Goal: Task Accomplishment & Management: Use online tool/utility

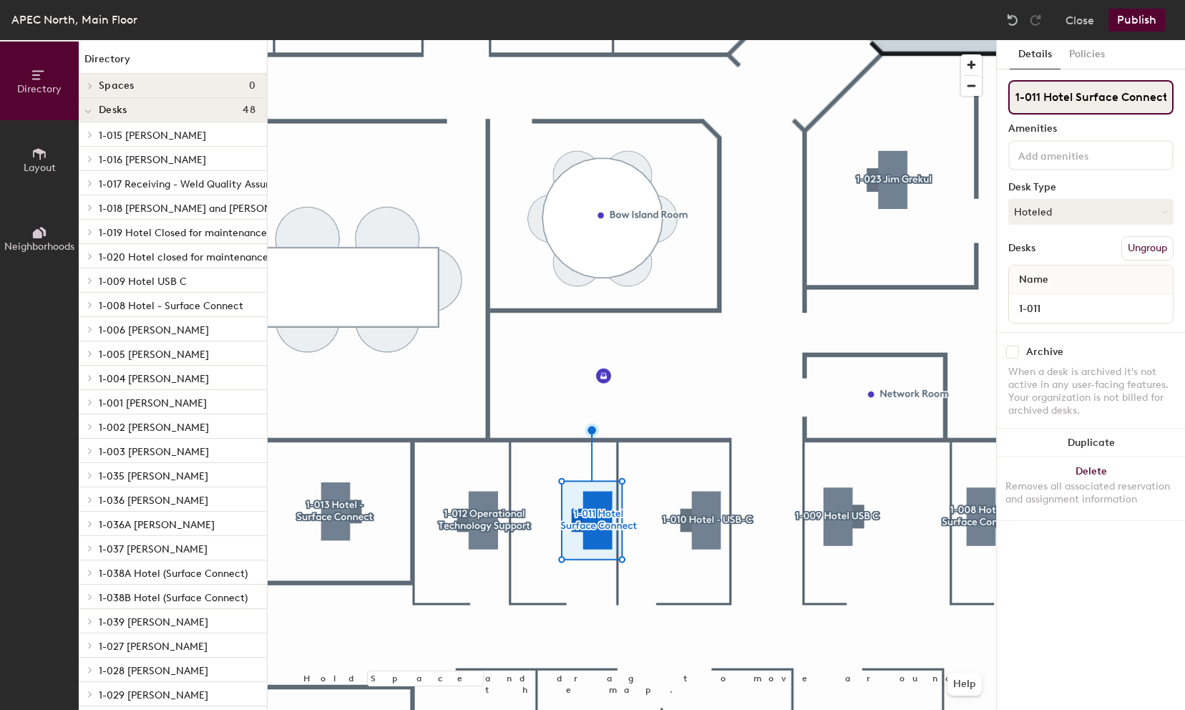
click at [1167, 97] on input "1-011 Hotel Surface Connect" at bounding box center [1090, 97] width 165 height 34
type input "1-011 [PERSON_NAME]"
click at [1106, 212] on button "Hoteled" at bounding box center [1090, 212] width 165 height 26
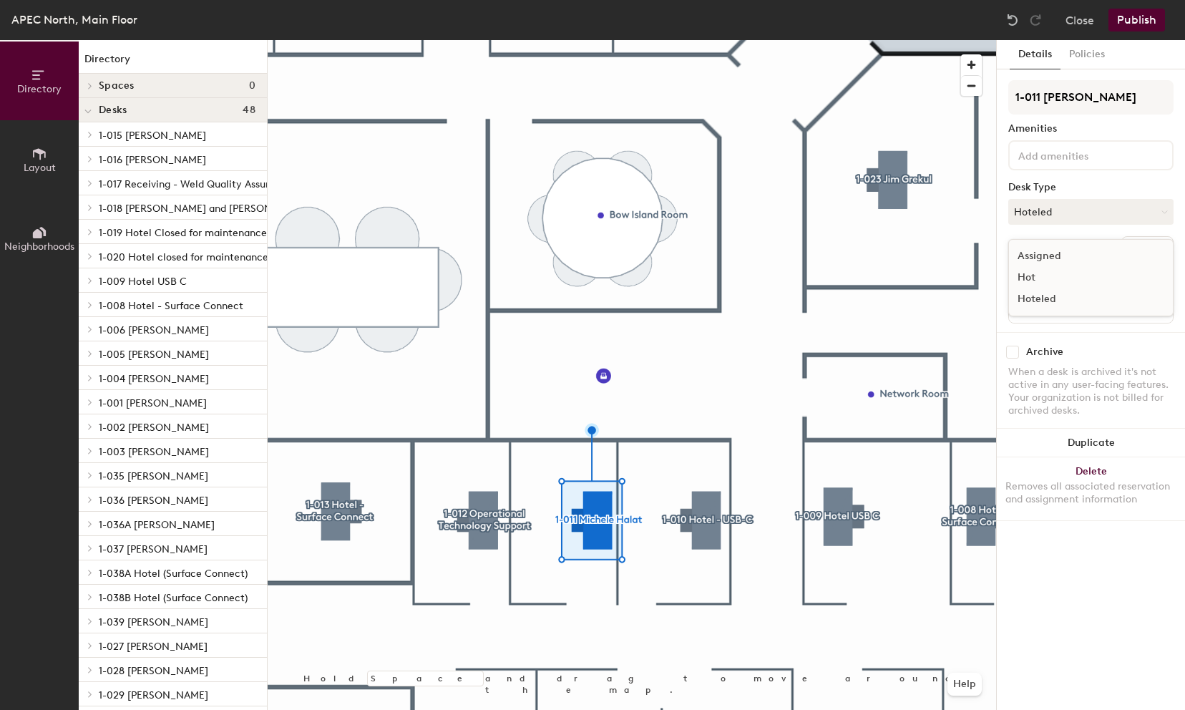
click at [1039, 250] on div "Assigned" at bounding box center [1080, 255] width 143 height 21
click at [1059, 239] on div "Desks Ungroup" at bounding box center [1090, 248] width 165 height 24
click at [1142, 23] on button "Publish" at bounding box center [1136, 20] width 57 height 23
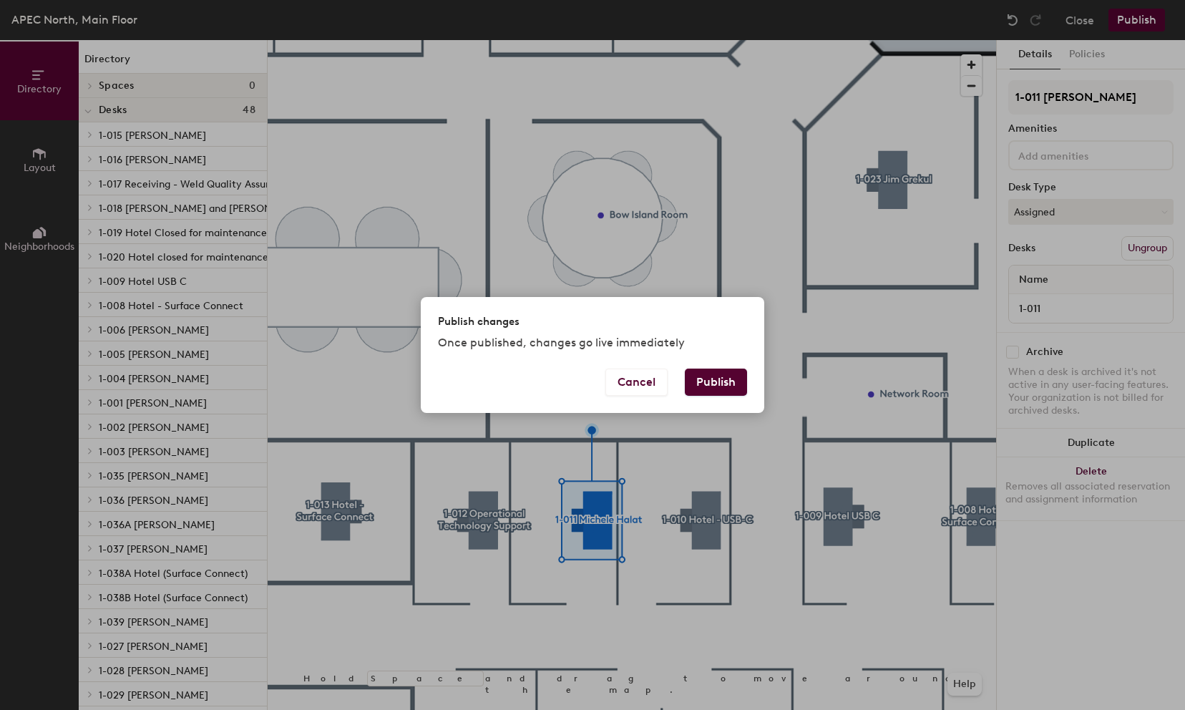
click at [727, 381] on button "Publish" at bounding box center [716, 381] width 62 height 27
